Goal: Check status: Check status

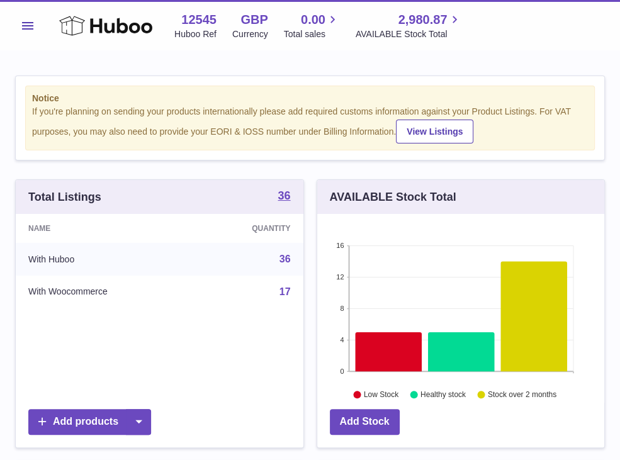
scroll to position [196, 287]
click at [24, 21] on button "Menu" at bounding box center [27, 25] width 25 height 25
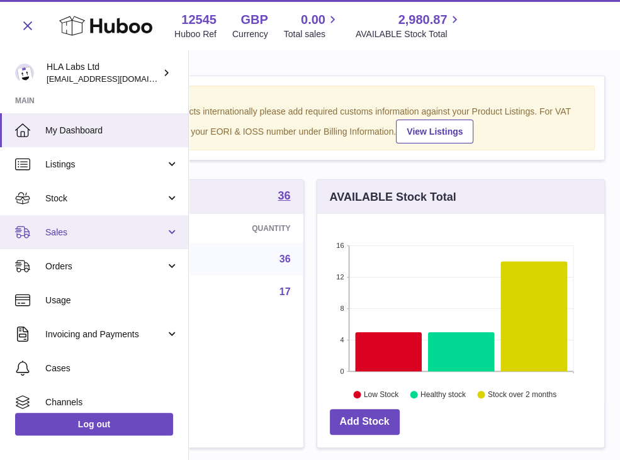
click at [55, 238] on link "Sales" at bounding box center [94, 232] width 188 height 34
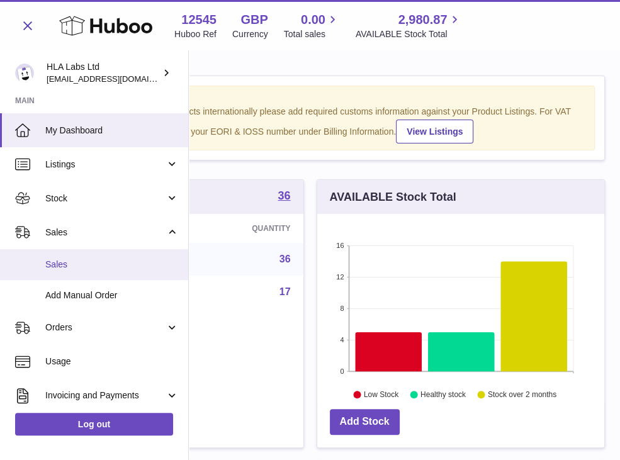
click at [71, 271] on link "Sales" at bounding box center [94, 264] width 188 height 31
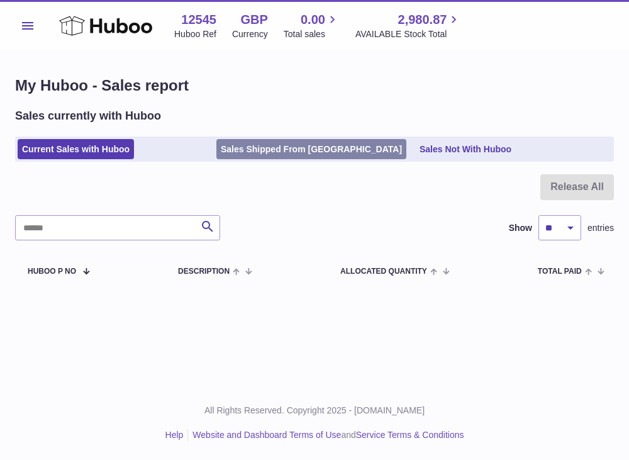
click at [271, 153] on link "Sales Shipped From [GEOGRAPHIC_DATA]" at bounding box center [311, 149] width 190 height 21
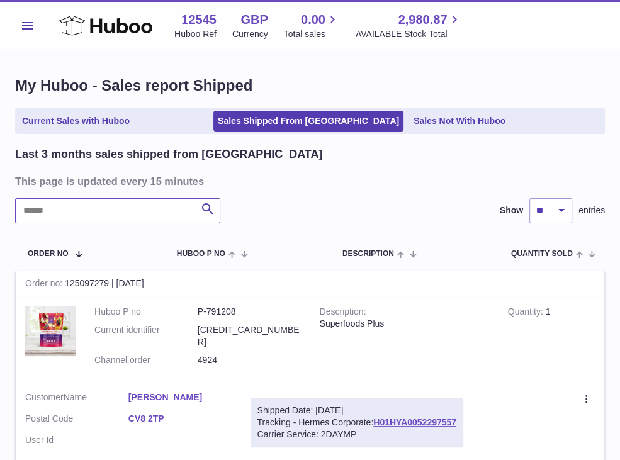
click at [86, 216] on input "text" at bounding box center [117, 210] width 205 height 25
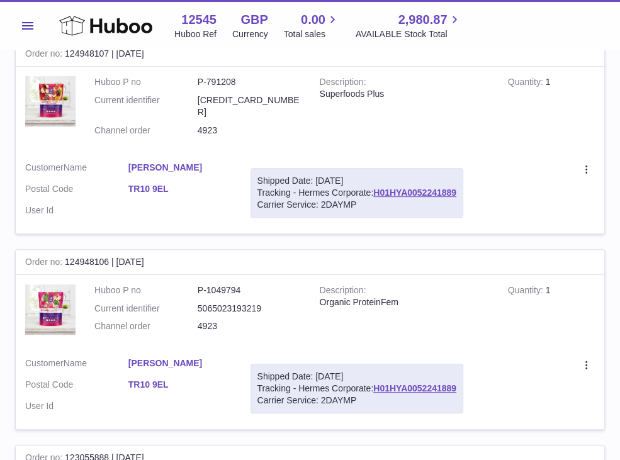
scroll to position [252, 0]
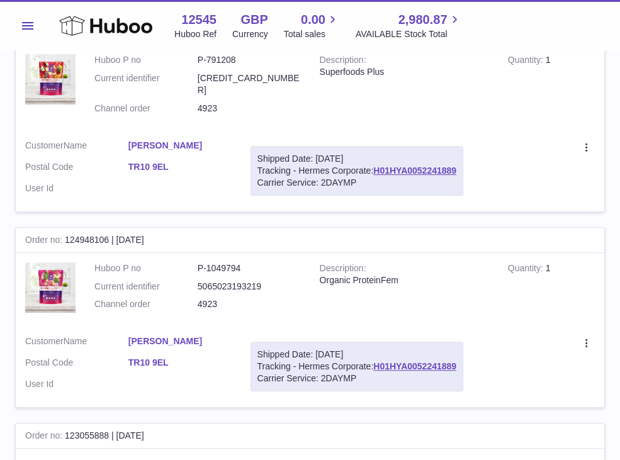
type input "****"
